Goal: Task Accomplishment & Management: Use online tool/utility

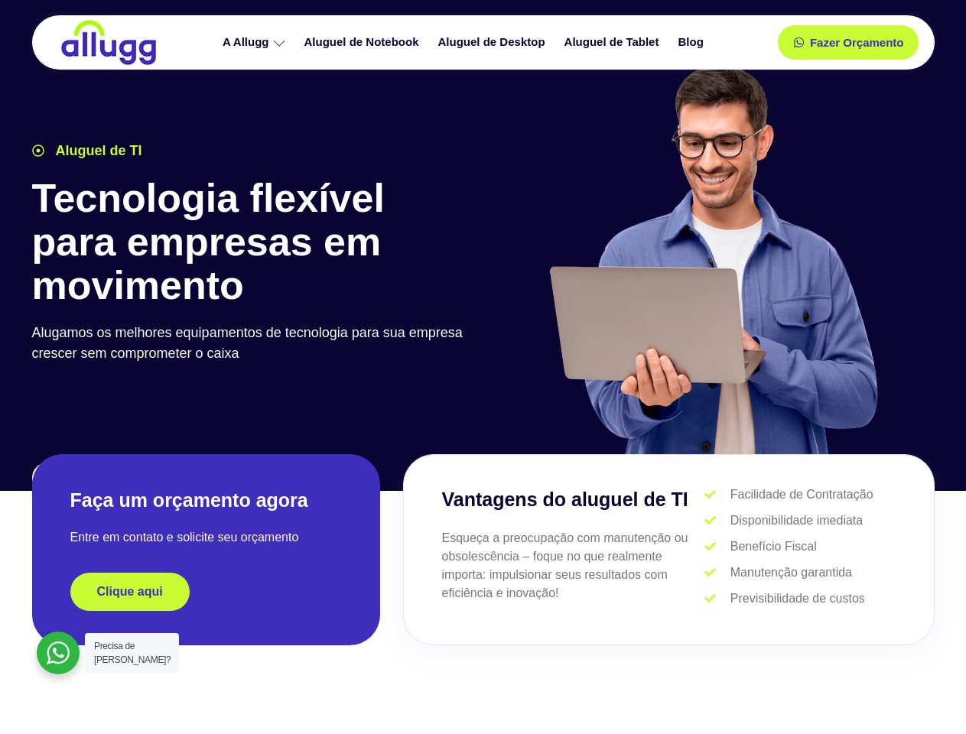
click at [483, 367] on div at bounding box center [712, 267] width 459 height 421
click at [848, 42] on span "Fazer Orçamento" at bounding box center [856, 42] width 84 height 11
click at [799, 42] on icon at bounding box center [804, 42] width 11 height 11
click at [857, 42] on span "Fazer Orçamento" at bounding box center [856, 42] width 84 height 11
click at [206, 592] on div "Clique aqui" at bounding box center [206, 592] width 272 height 38
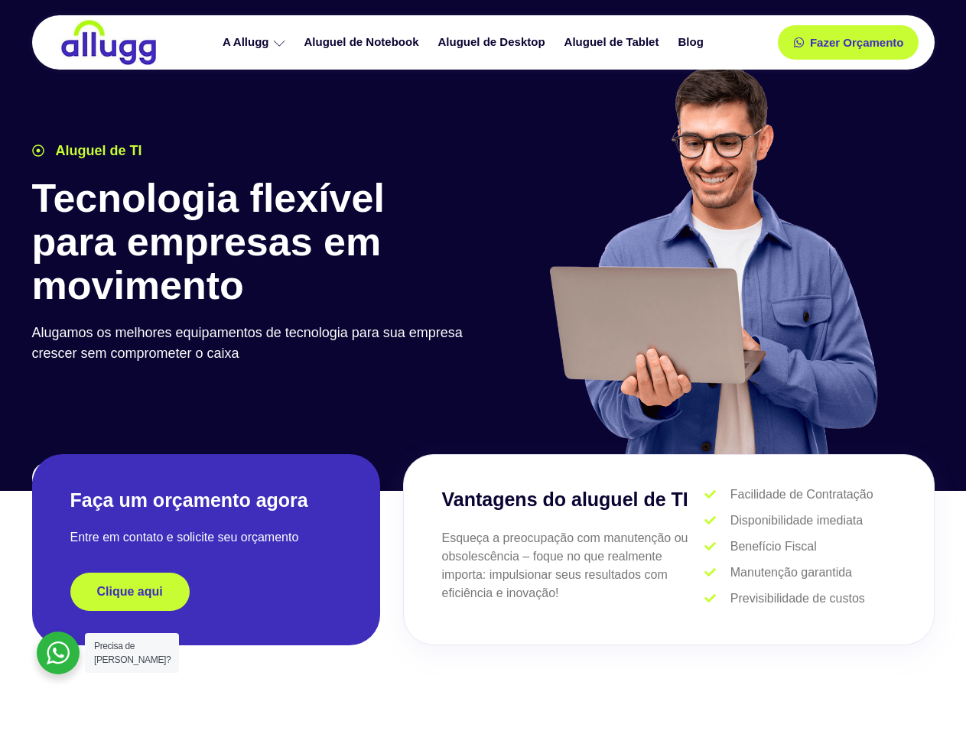
click at [206, 592] on div "Clique aqui" at bounding box center [206, 592] width 272 height 38
click at [130, 592] on span "Clique aqui" at bounding box center [130, 592] width 66 height 12
click at [58, 653] on div at bounding box center [58, 653] width 43 height 43
